Goal: Find specific page/section: Find specific page/section

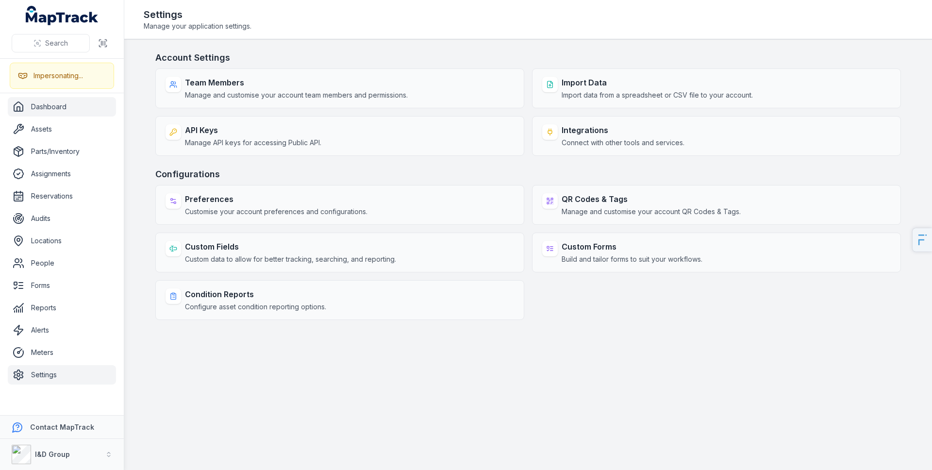
click at [66, 110] on link "Dashboard" at bounding box center [62, 106] width 108 height 19
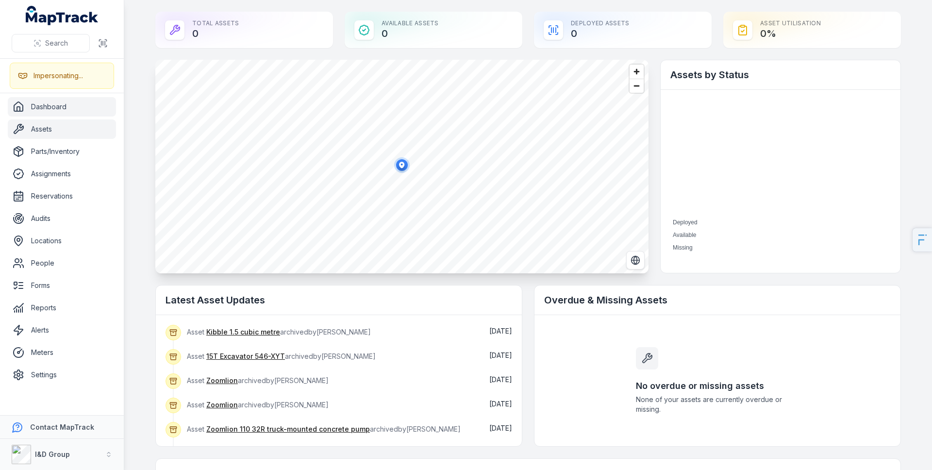
click at [83, 134] on link "Assets" at bounding box center [62, 128] width 108 height 19
